Goal: Task Accomplishment & Management: Use online tool/utility

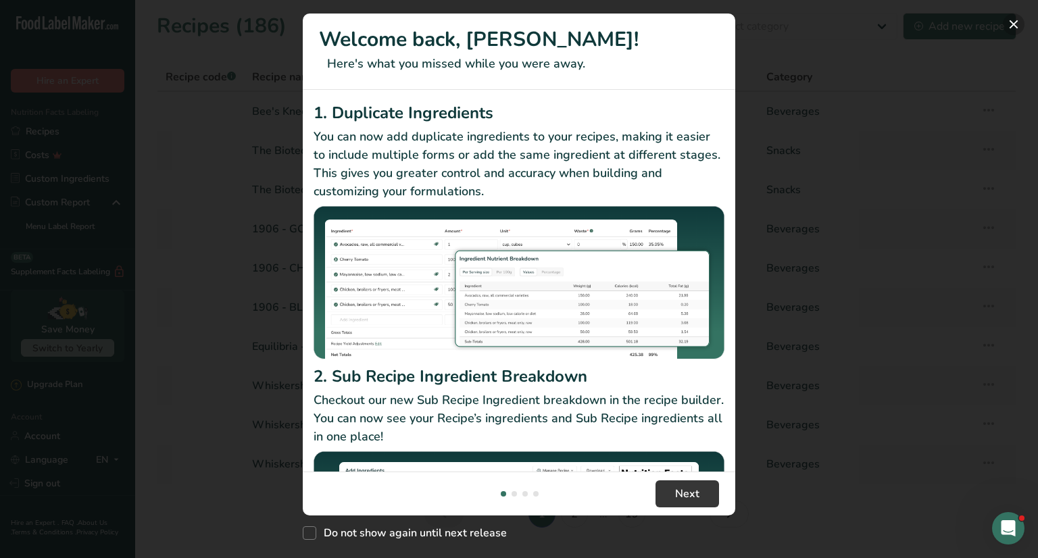
click at [1011, 26] on button "New Features" at bounding box center [1013, 25] width 22 height 22
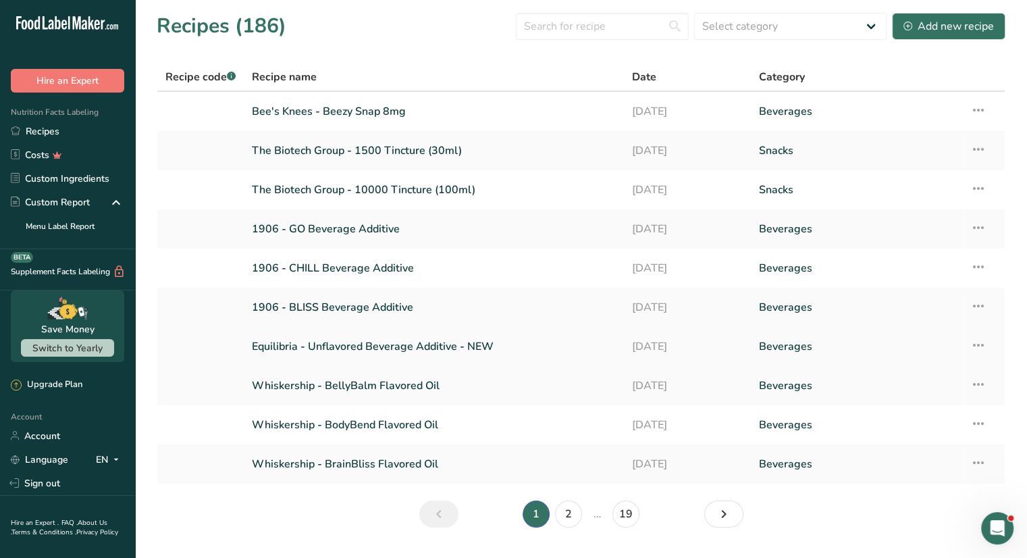
click at [278, 347] on link "Equilibria - Unflavored Beverage Additive - NEW" at bounding box center [434, 346] width 364 height 28
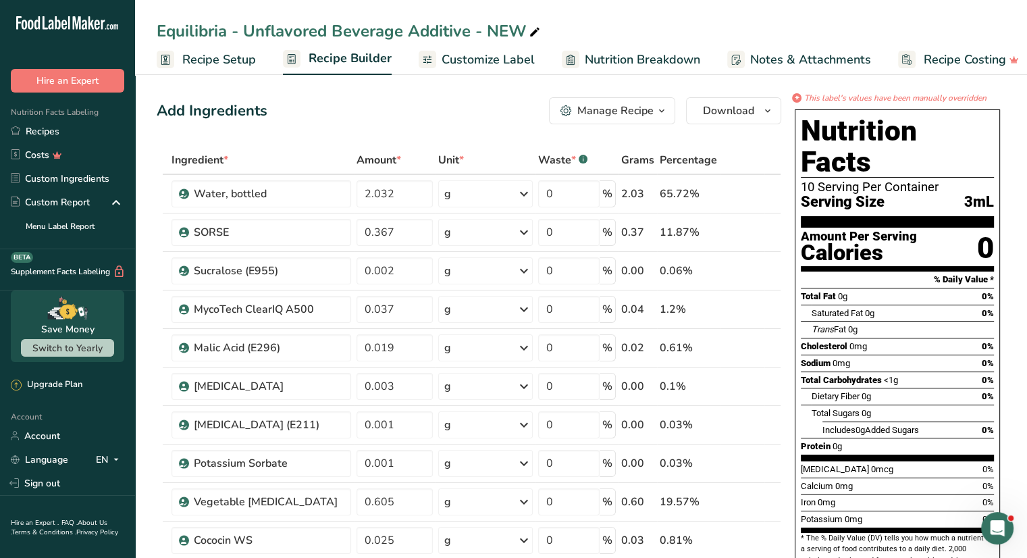
click at [661, 107] on icon "button" at bounding box center [662, 111] width 11 height 17
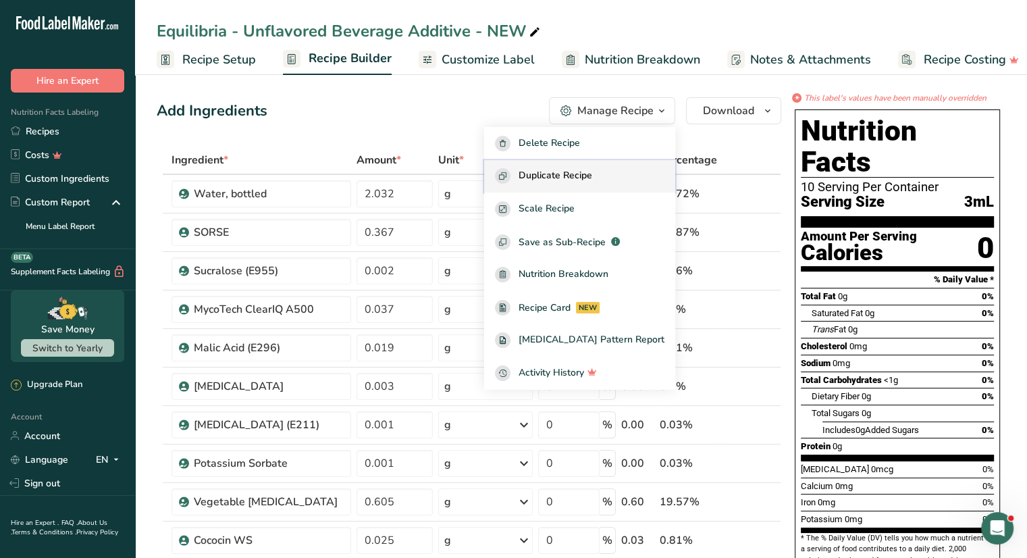
click at [592, 178] on span "Duplicate Recipe" at bounding box center [556, 176] width 74 height 16
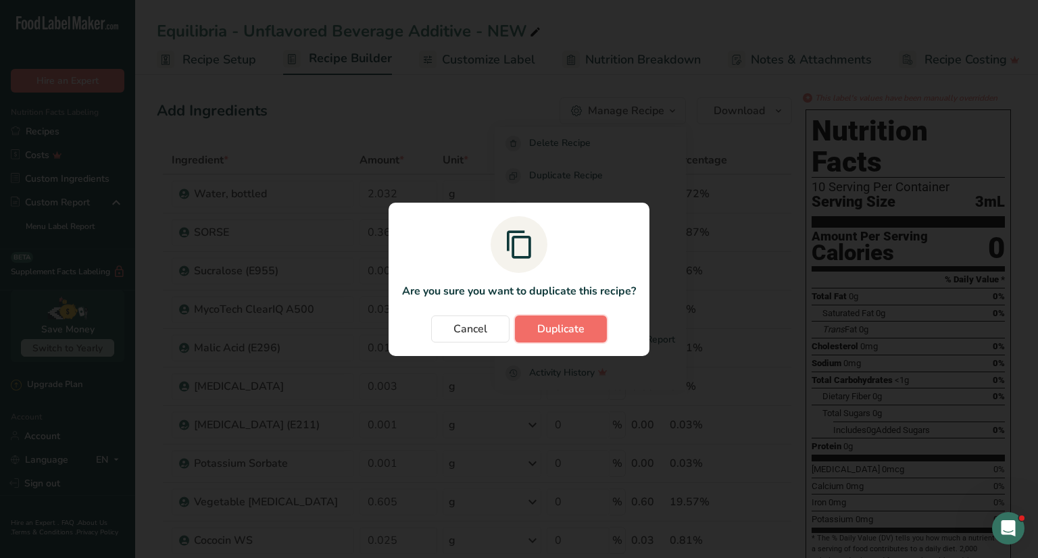
click at [551, 328] on span "Duplicate" at bounding box center [560, 329] width 47 height 16
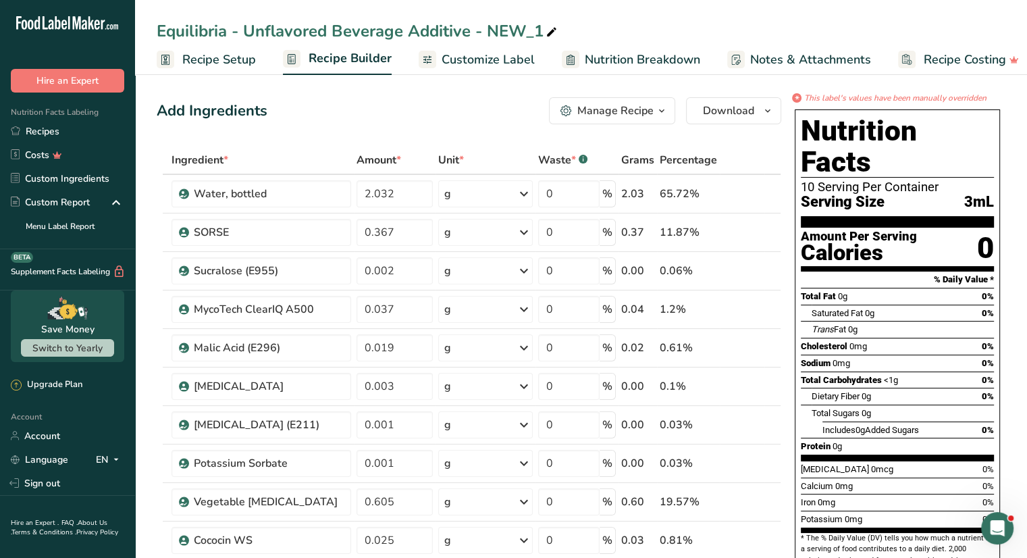
click at [226, 32] on div "Equilibria - Unflavored Beverage Additive - NEW_1" at bounding box center [358, 31] width 403 height 24
click at [226, 32] on input "Equilibria - Unflavored Beverage Additive - NEW_1" at bounding box center [581, 31] width 849 height 24
type input "OBX - 1:1 Unflavored Beverage Additive - 5mg"
click at [490, 63] on span "Customize Label" at bounding box center [488, 60] width 93 height 18
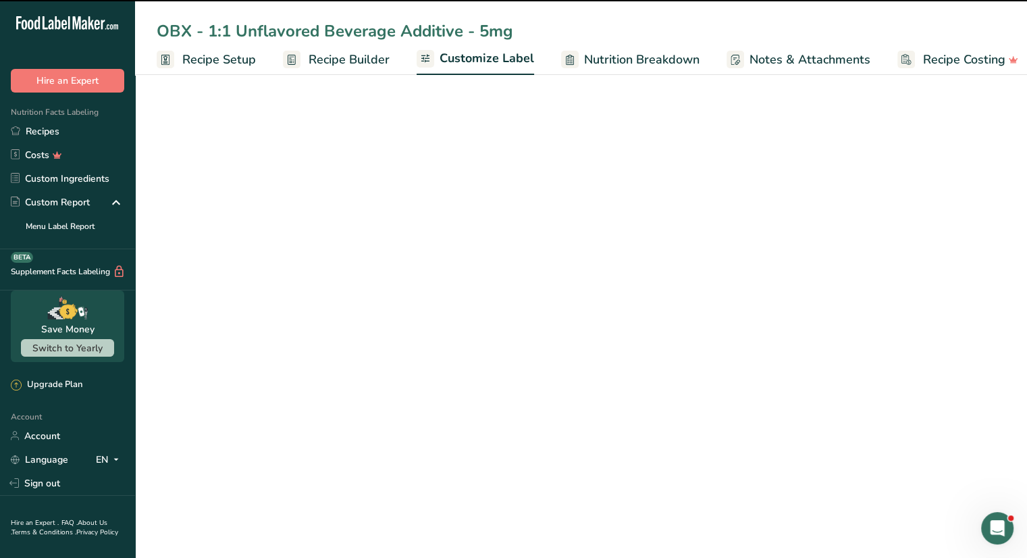
scroll to position [0, 13]
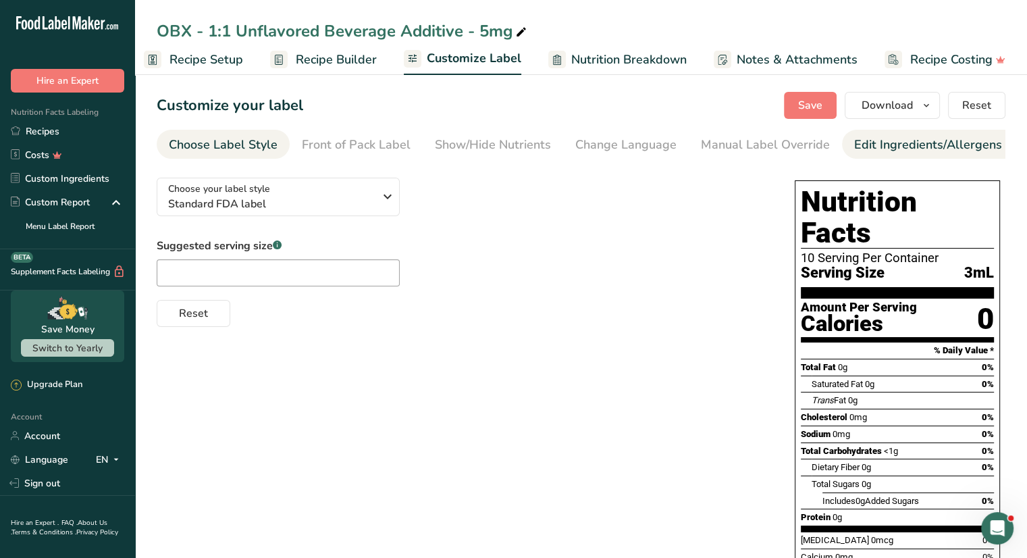
click at [895, 144] on div "Edit Ingredients/Allergens List" at bounding box center [941, 145] width 172 height 18
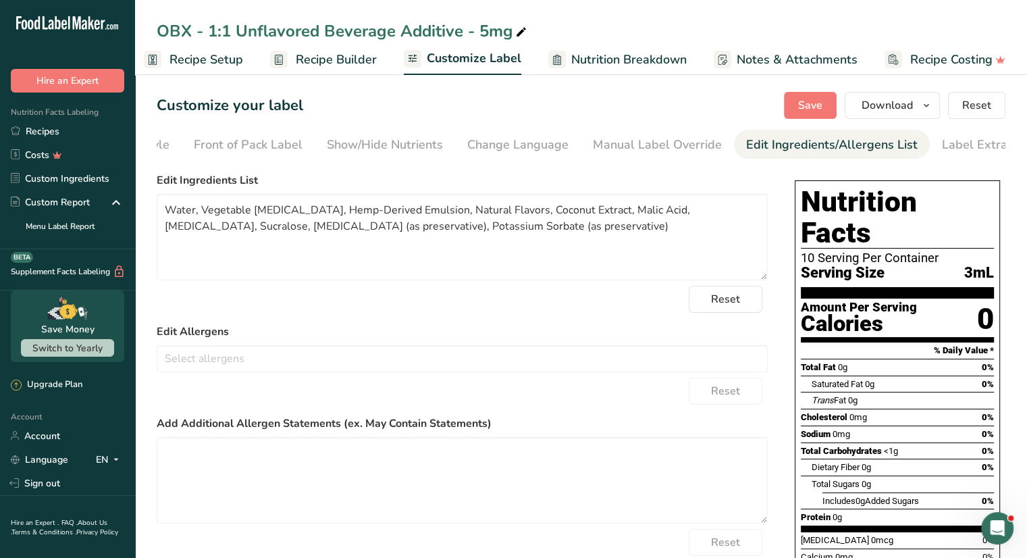
scroll to position [0, 132]
click at [943, 143] on div "Label Extra Info" at bounding box center [963, 145] width 90 height 18
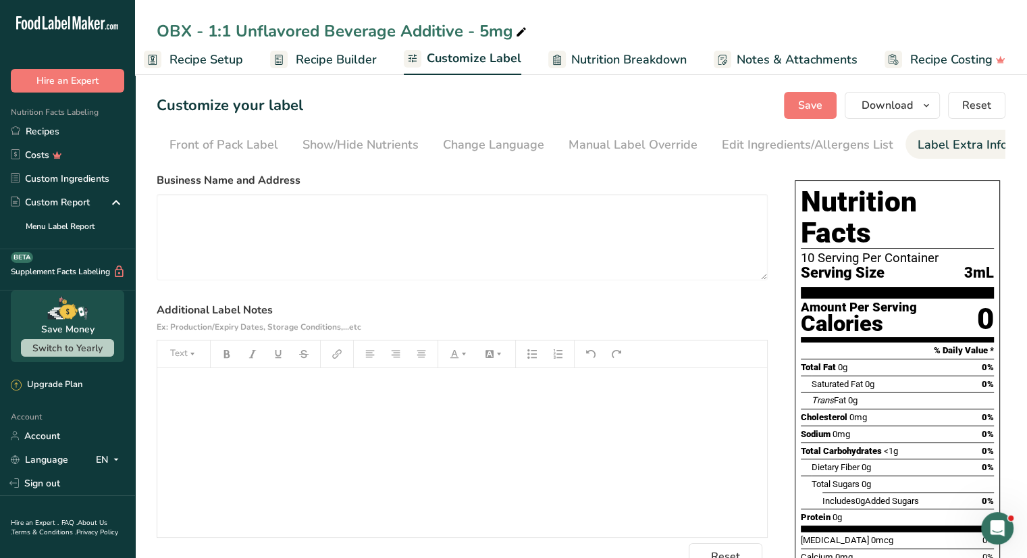
click at [272, 390] on p "﻿" at bounding box center [462, 387] width 596 height 16
click at [192, 392] on p "5mg" at bounding box center [462, 387] width 596 height 16
click at [184, 390] on span "5mg Δ9-[MEDICAL_DATA]" at bounding box center [225, 386] width 122 height 13
click at [162, 389] on div "5mg Δ9-[MEDICAL_DATA]" at bounding box center [462, 452] width 610 height 169
click at [162, 390] on div "﻿ 5mg Δ9-[MEDICAL_DATA]" at bounding box center [462, 452] width 610 height 169
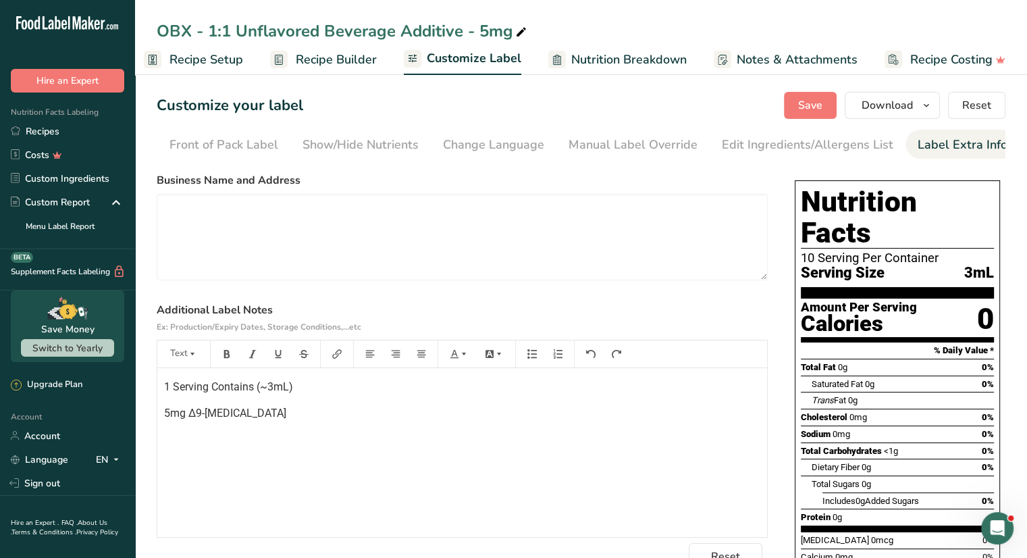
click at [163, 408] on div "1 Serving Contains (~3mL) 5mg Δ9-[MEDICAL_DATA]" at bounding box center [462, 452] width 610 height 169
click at [314, 416] on p "5mg Δ9-[MEDICAL_DATA]" at bounding box center [462, 413] width 596 height 16
click at [192, 444] on p "5mg" at bounding box center [462, 440] width 596 height 16
click at [329, 411] on p "5mg Δ9-[MEDICAL_DATA]" at bounding box center [462, 413] width 596 height 16
click at [390, 448] on p "5mg [MEDICAL_DATA] (CBD)" at bounding box center [462, 440] width 596 height 16
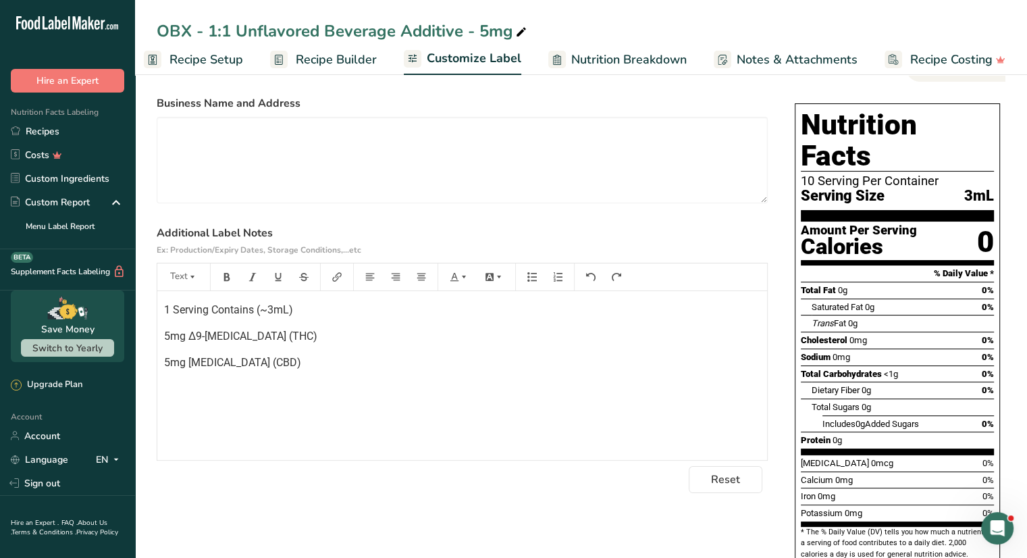
scroll to position [0, 0]
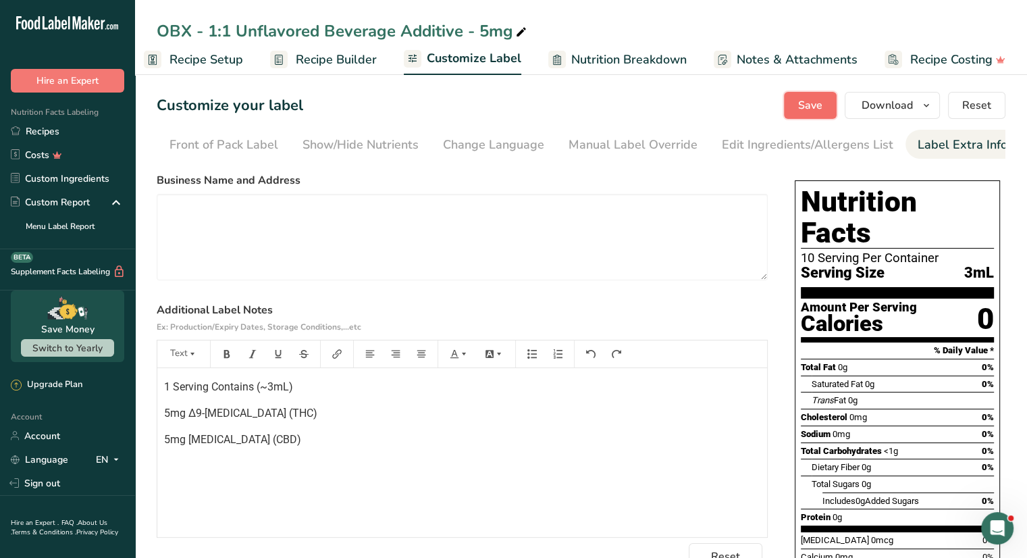
click at [803, 107] on span "Save" at bounding box center [810, 105] width 24 height 16
click at [888, 105] on span "Download" at bounding box center [887, 105] width 51 height 16
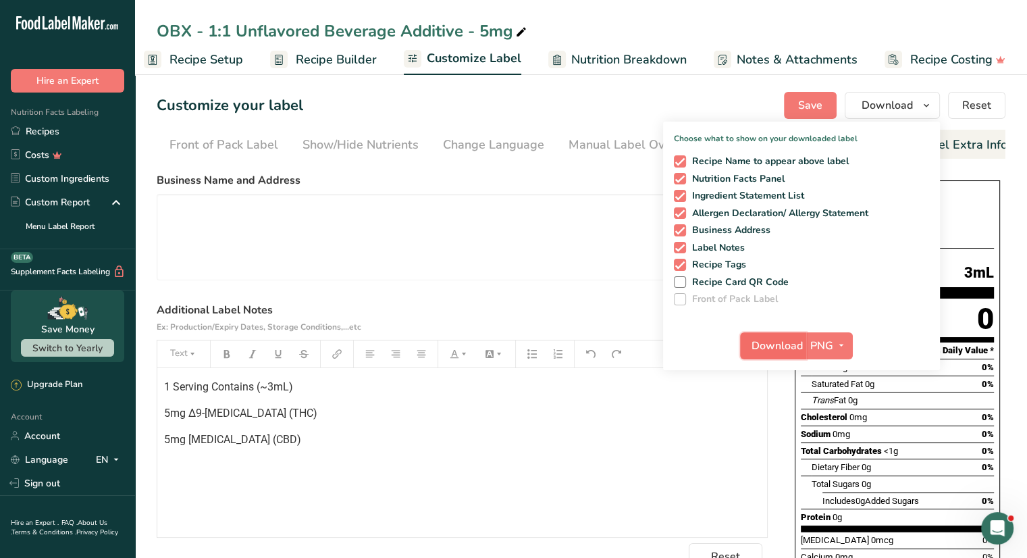
click at [786, 338] on span "Download" at bounding box center [777, 346] width 51 height 16
